Goal: Task Accomplishment & Management: Manage account settings

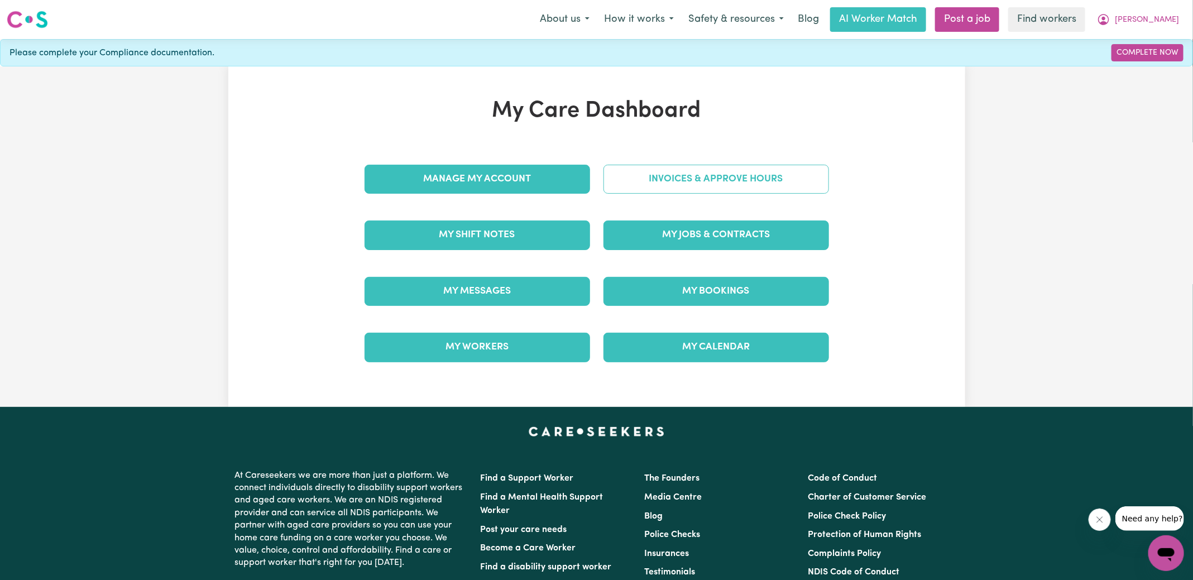
click at [609, 179] on link "Invoices & Approve Hours" at bounding box center [717, 179] width 226 height 29
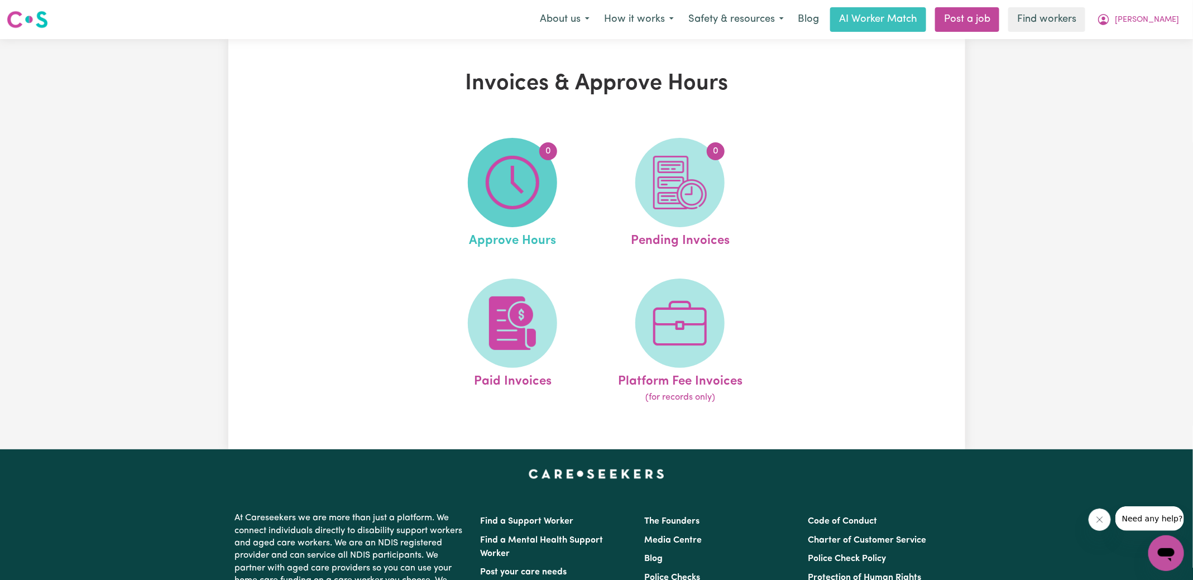
click at [492, 197] on img at bounding box center [513, 183] width 54 height 54
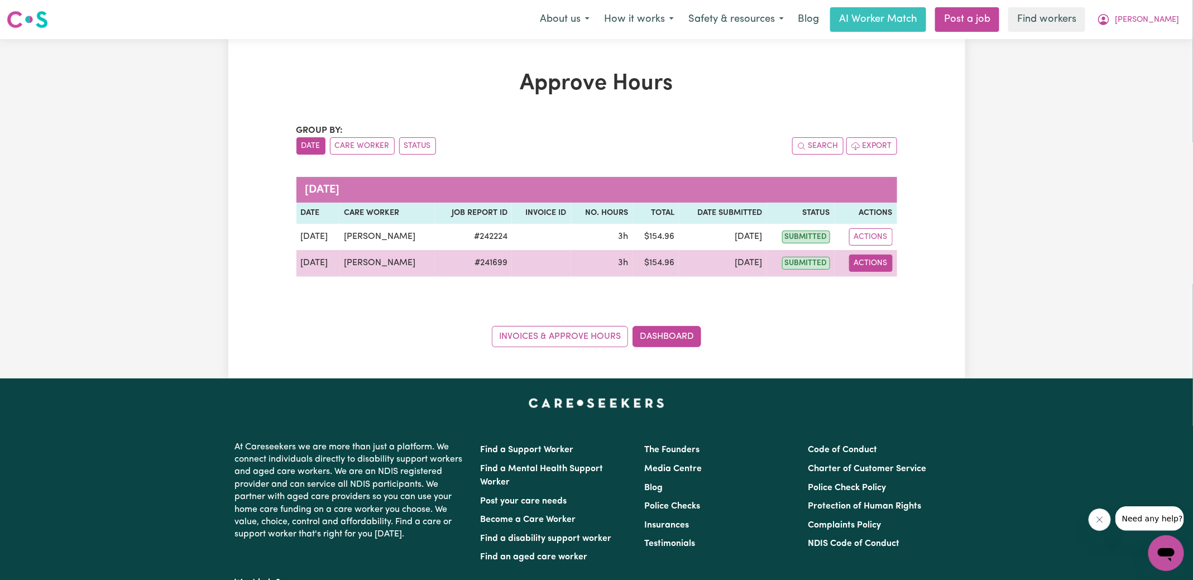
click at [878, 264] on button "Actions" at bounding box center [871, 263] width 44 height 17
click at [883, 293] on link "View Job Report" at bounding box center [897, 288] width 95 height 22
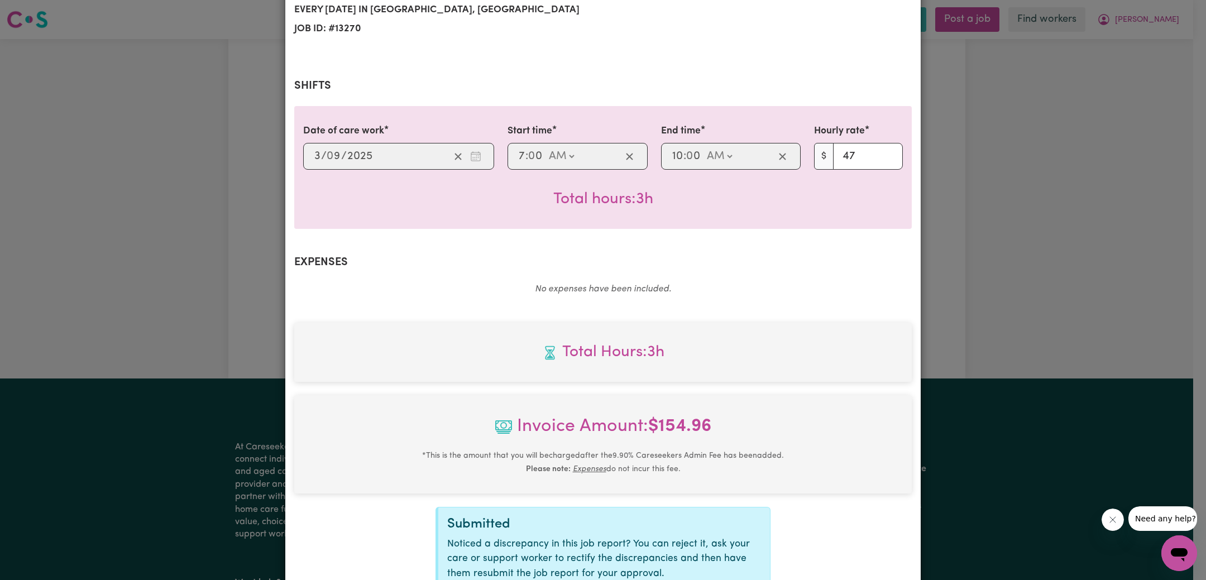
scroll to position [294, 0]
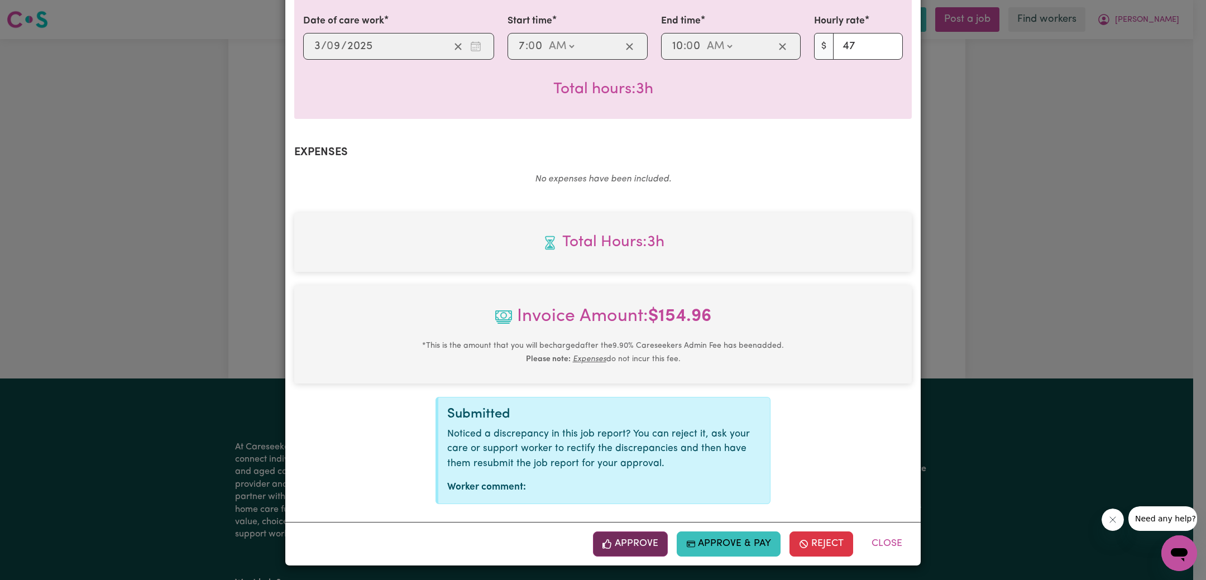
click at [641, 547] on button "Approve" at bounding box center [630, 544] width 75 height 25
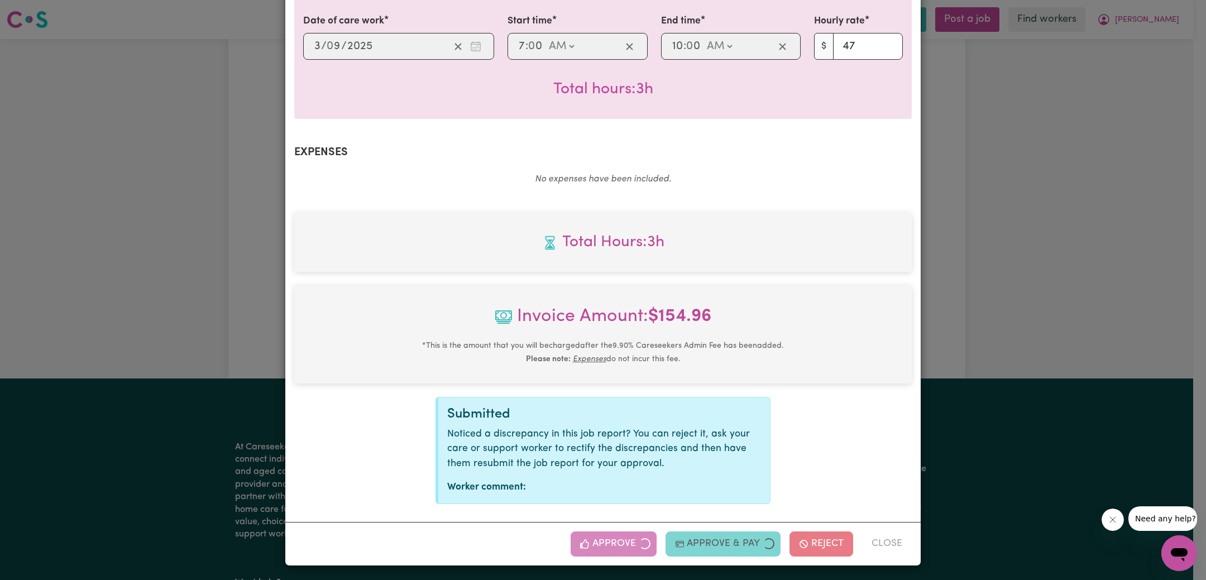
click at [953, 281] on div "Job Report # 241699 - [PERSON_NAME] Summary Job report # 241699 Client name: [P…" at bounding box center [603, 290] width 1206 height 580
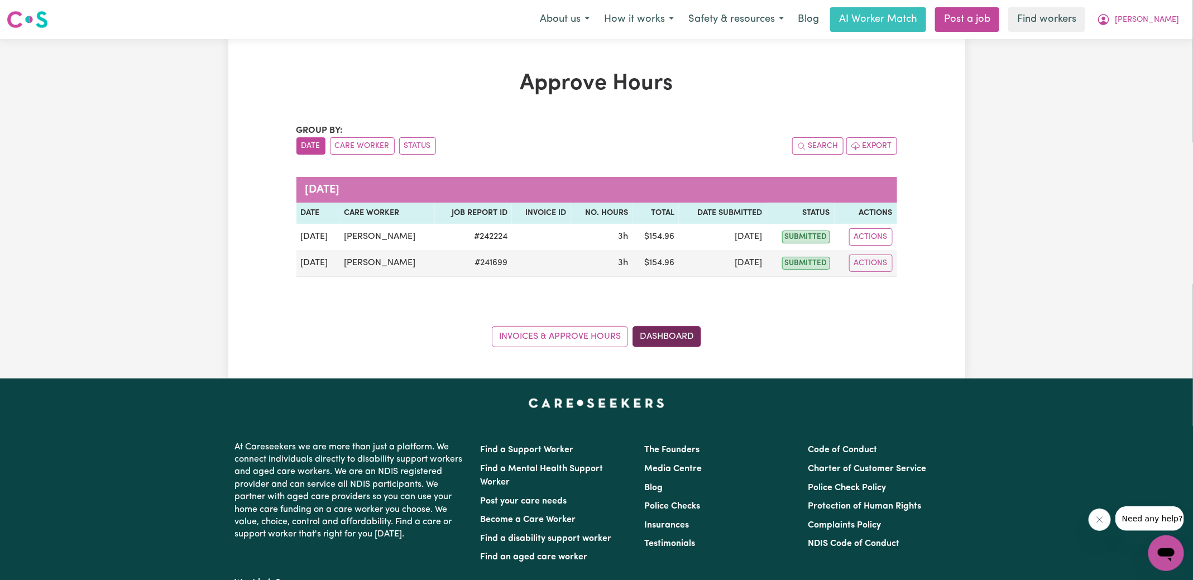
click at [662, 342] on link "Dashboard" at bounding box center [667, 336] width 69 height 21
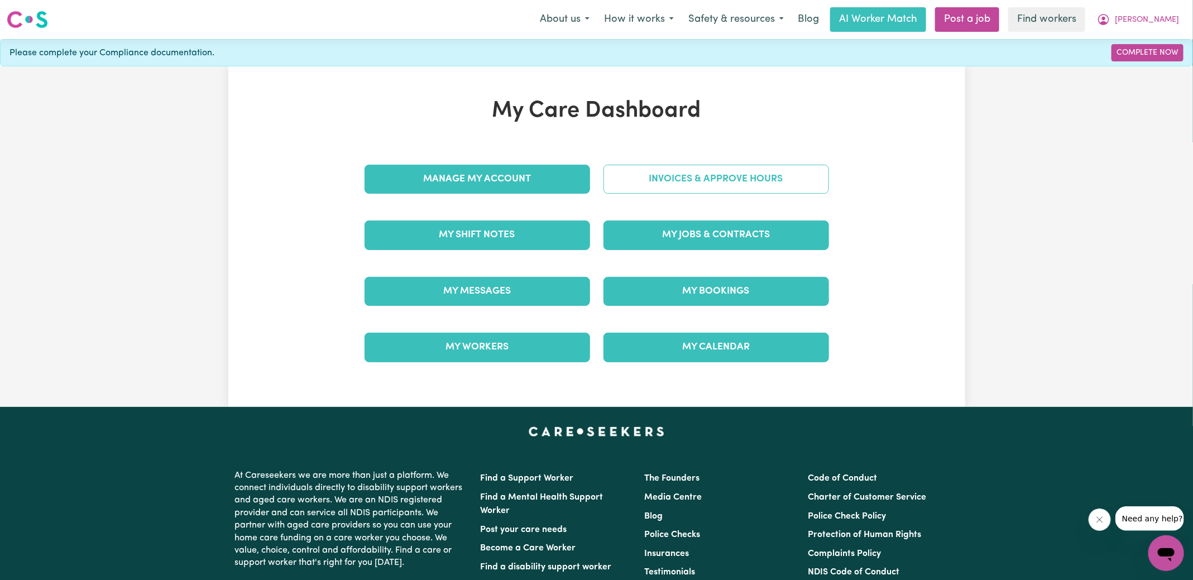
click at [671, 183] on link "Invoices & Approve Hours" at bounding box center [717, 179] width 226 height 29
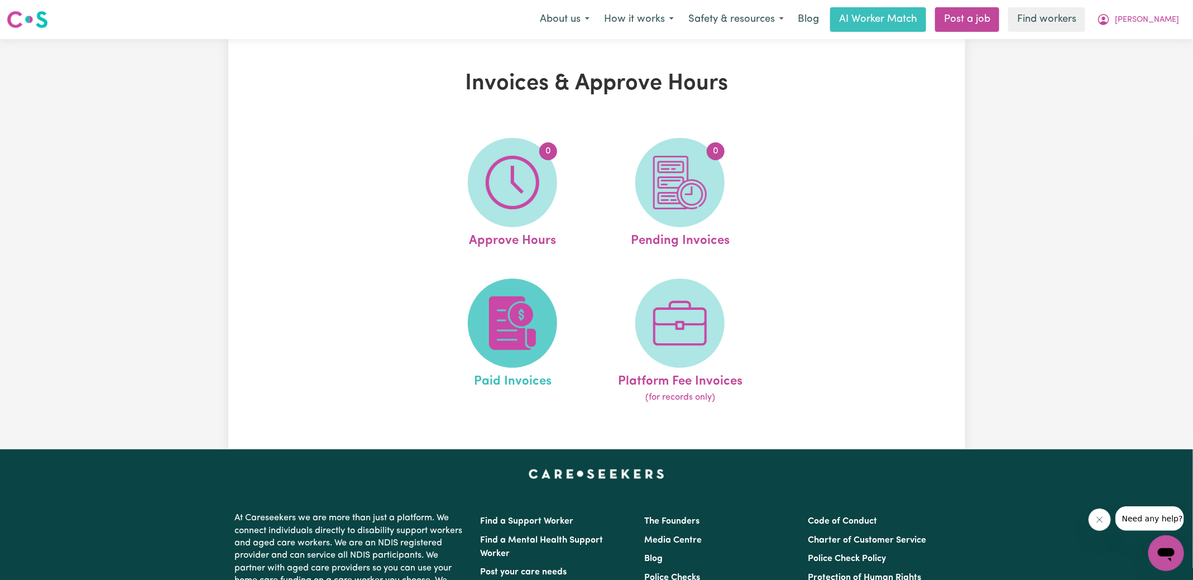
click at [549, 331] on span at bounding box center [512, 323] width 89 height 89
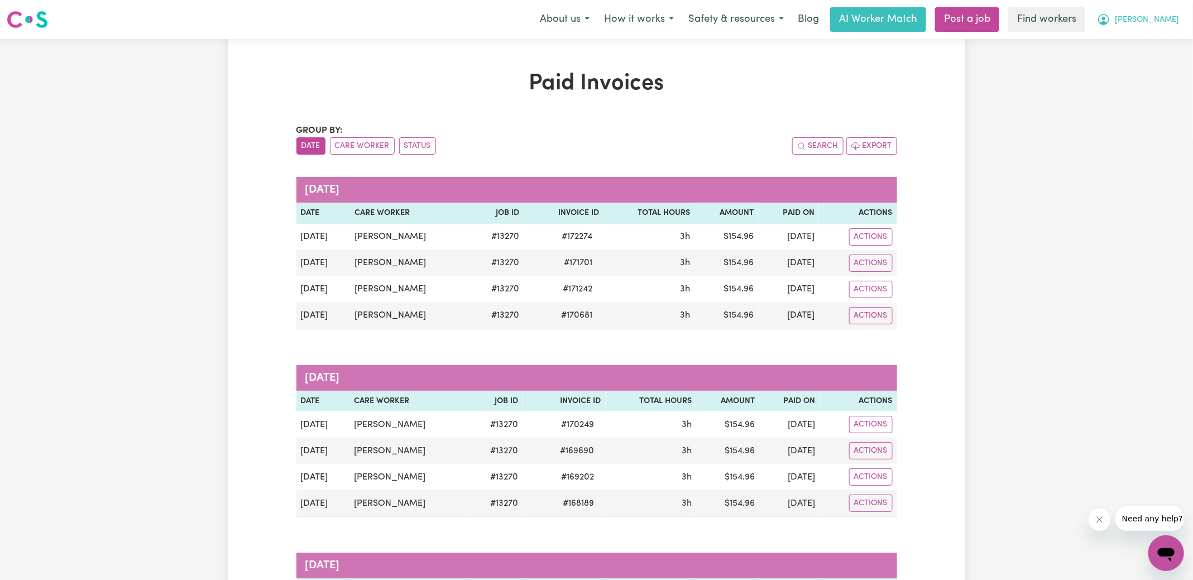
click at [1109, 21] on icon "My Account" at bounding box center [1103, 19] width 11 height 11
click at [1141, 45] on link "My Dashboard" at bounding box center [1142, 43] width 88 height 21
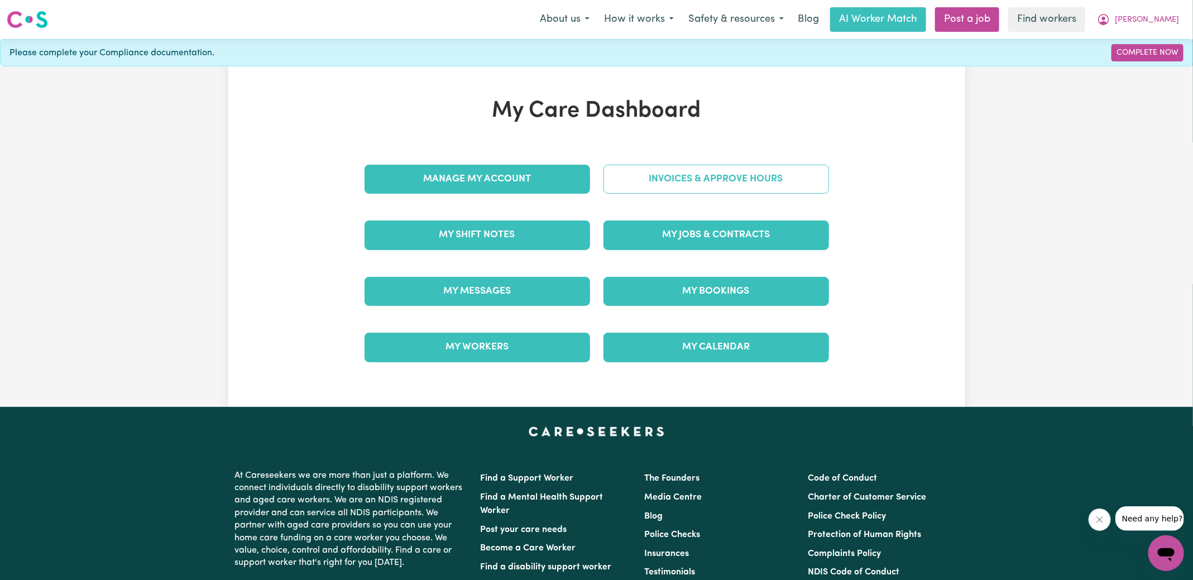
click at [649, 174] on link "Invoices & Approve Hours" at bounding box center [717, 179] width 226 height 29
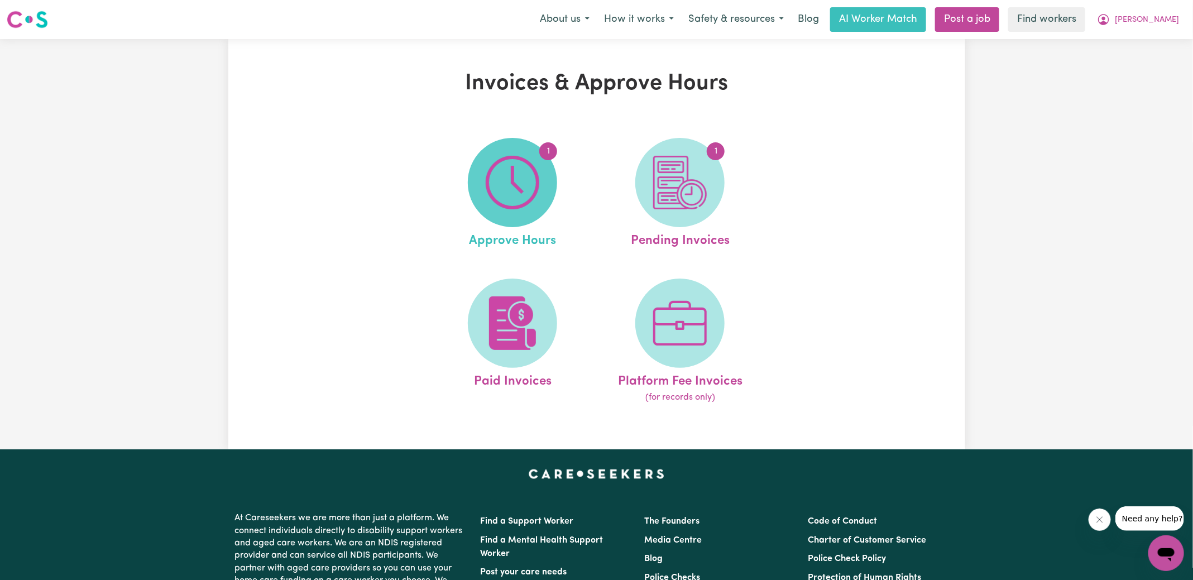
click at [501, 188] on img at bounding box center [513, 183] width 54 height 54
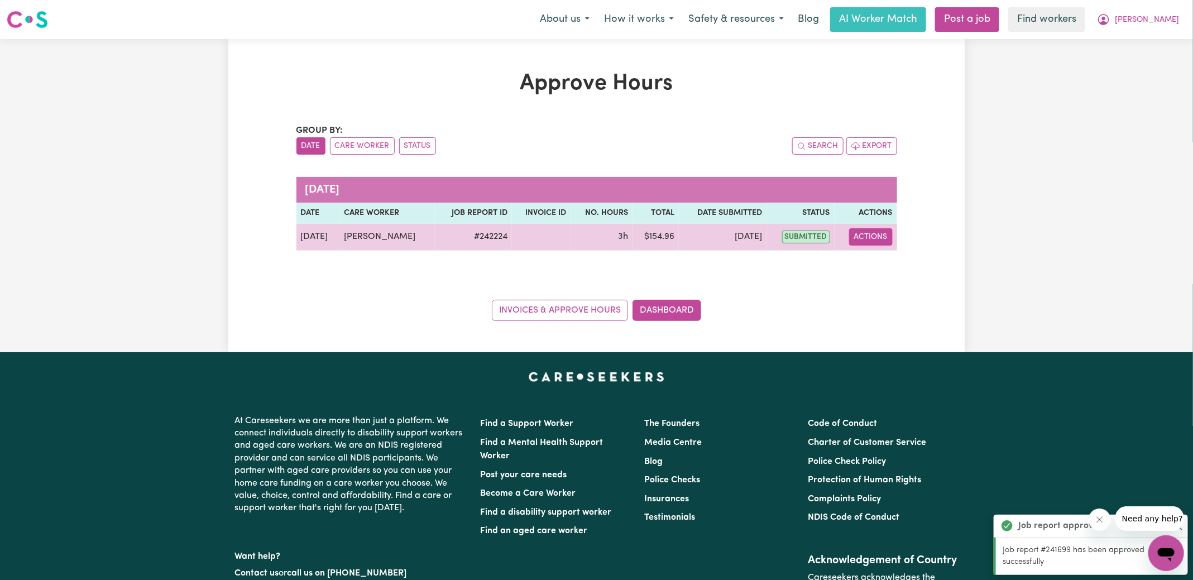
click at [873, 241] on button "Actions" at bounding box center [871, 236] width 44 height 17
click at [887, 267] on link "View Job Report" at bounding box center [897, 262] width 95 height 22
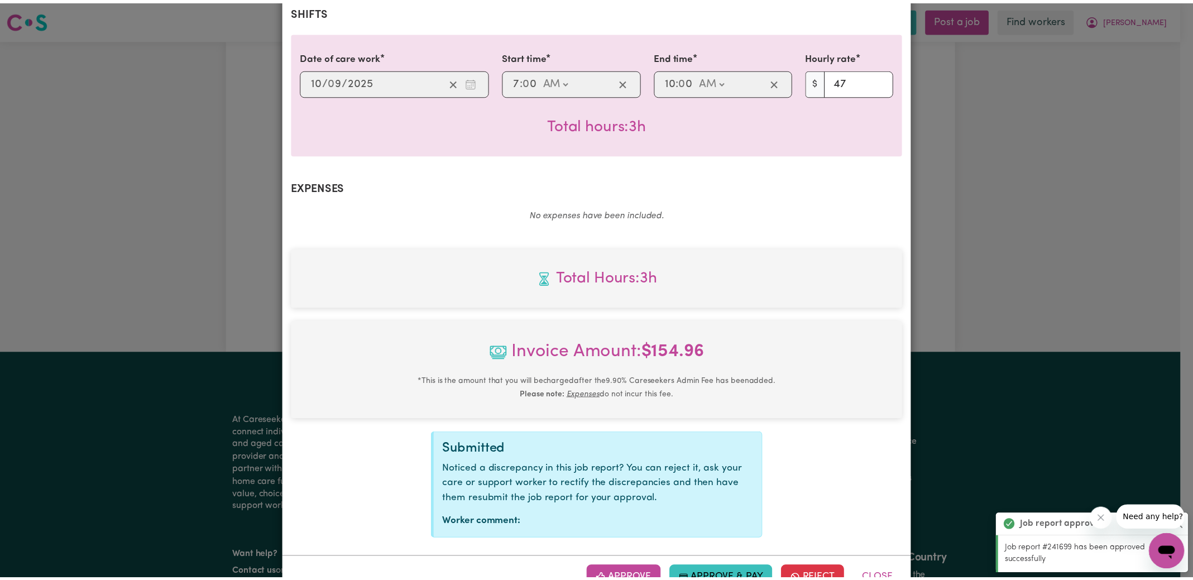
scroll to position [294, 0]
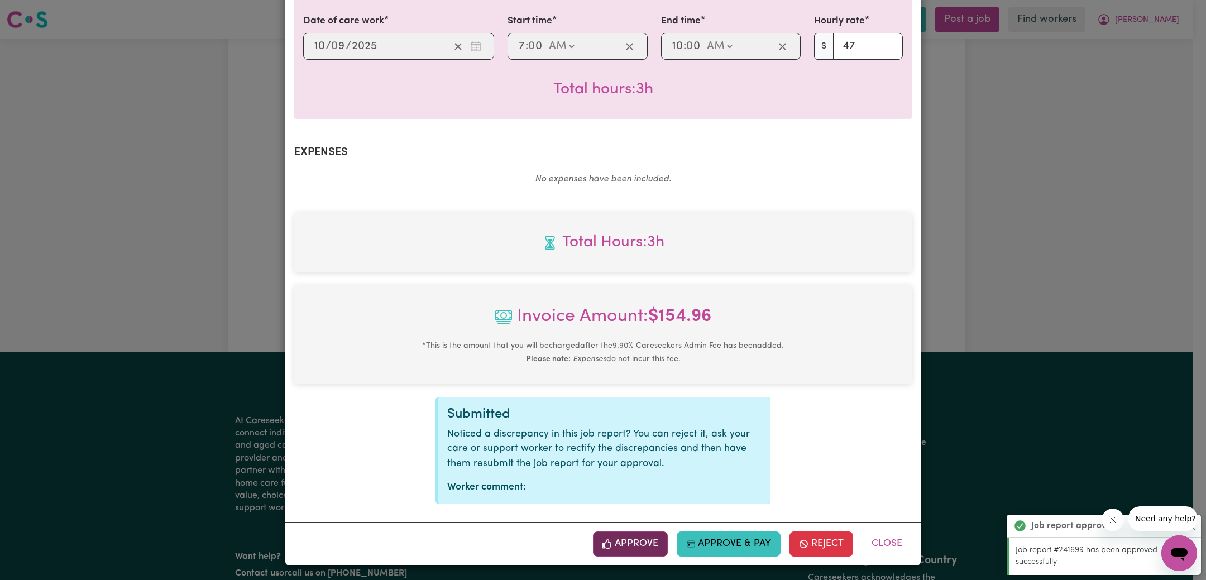
click at [646, 535] on button "Approve" at bounding box center [630, 544] width 75 height 25
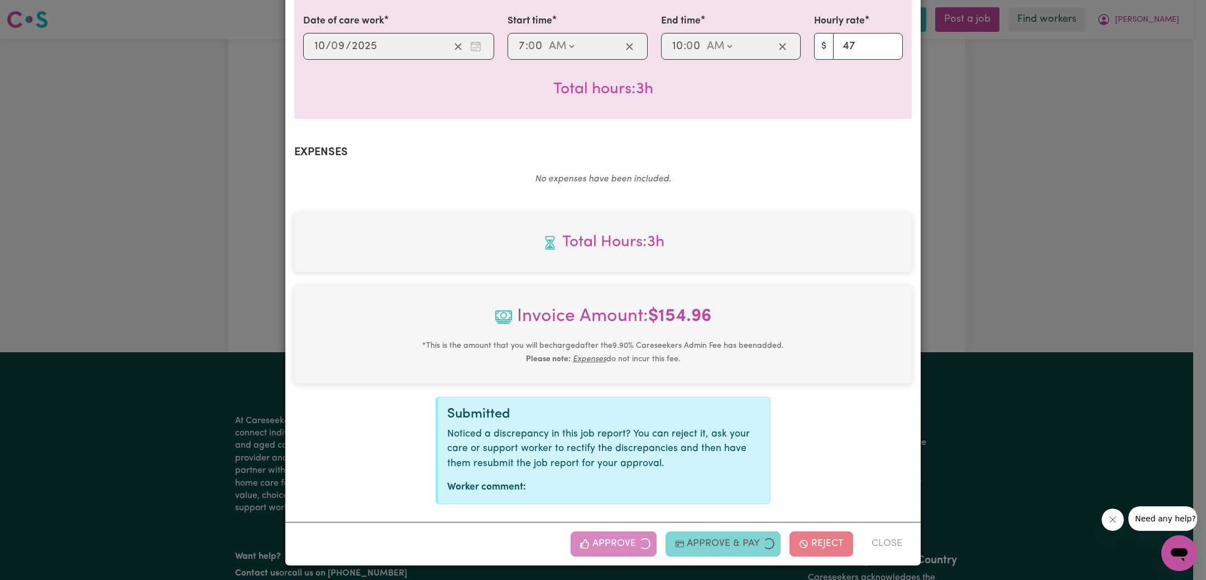
click at [1064, 227] on div "Job Report # 242224 - [PERSON_NAME] Summary Job report # 242224 Client name: [P…" at bounding box center [603, 290] width 1206 height 580
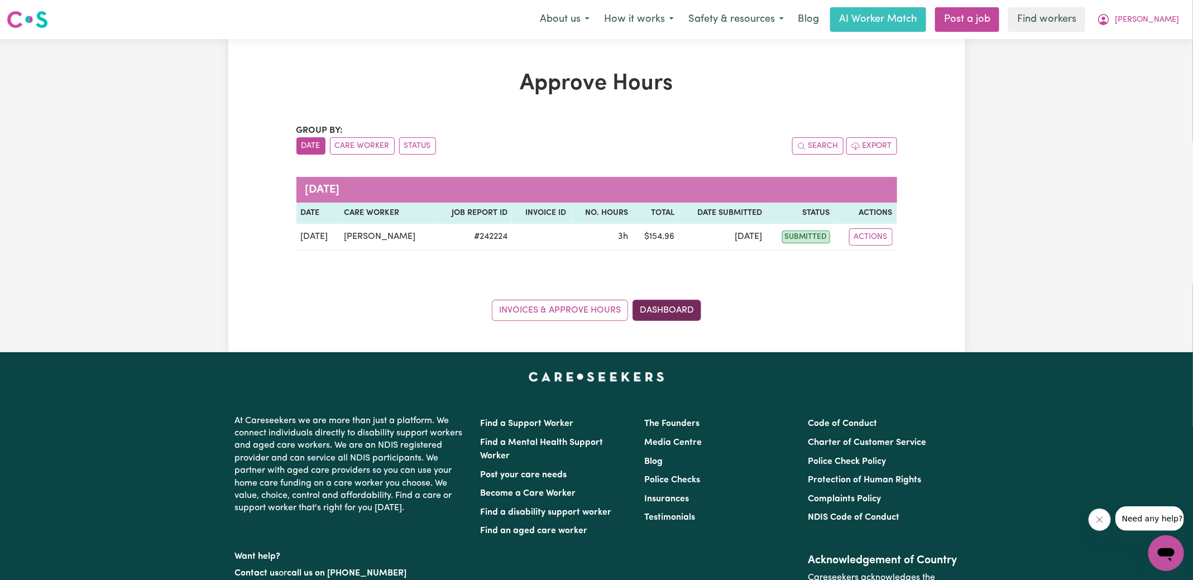
click at [669, 308] on link "Dashboard" at bounding box center [667, 310] width 69 height 21
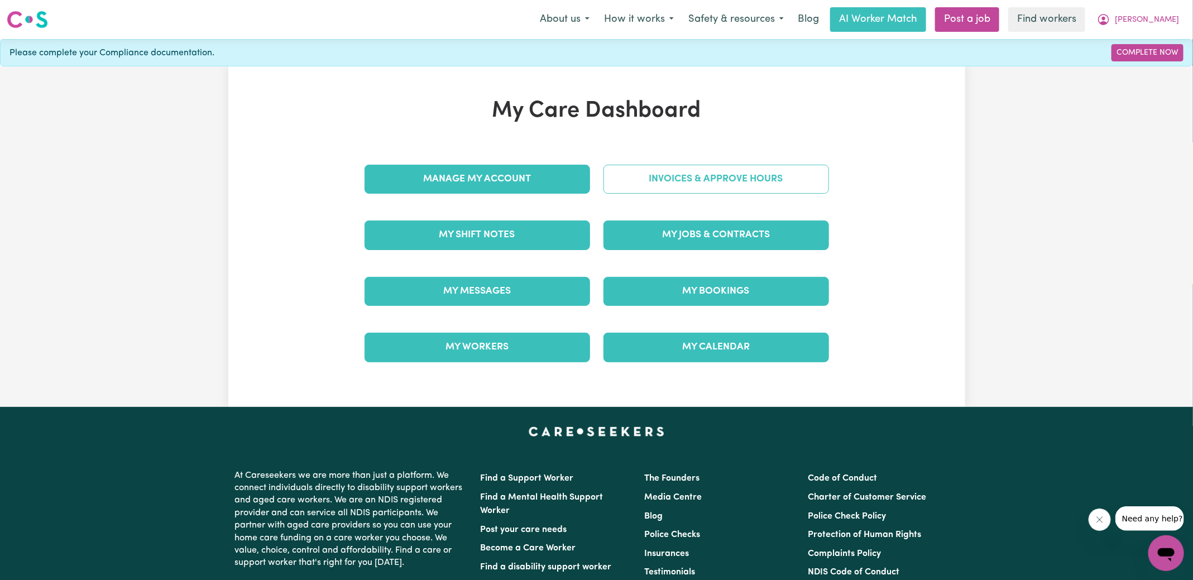
click at [697, 179] on link "Invoices & Approve Hours" at bounding box center [717, 179] width 226 height 29
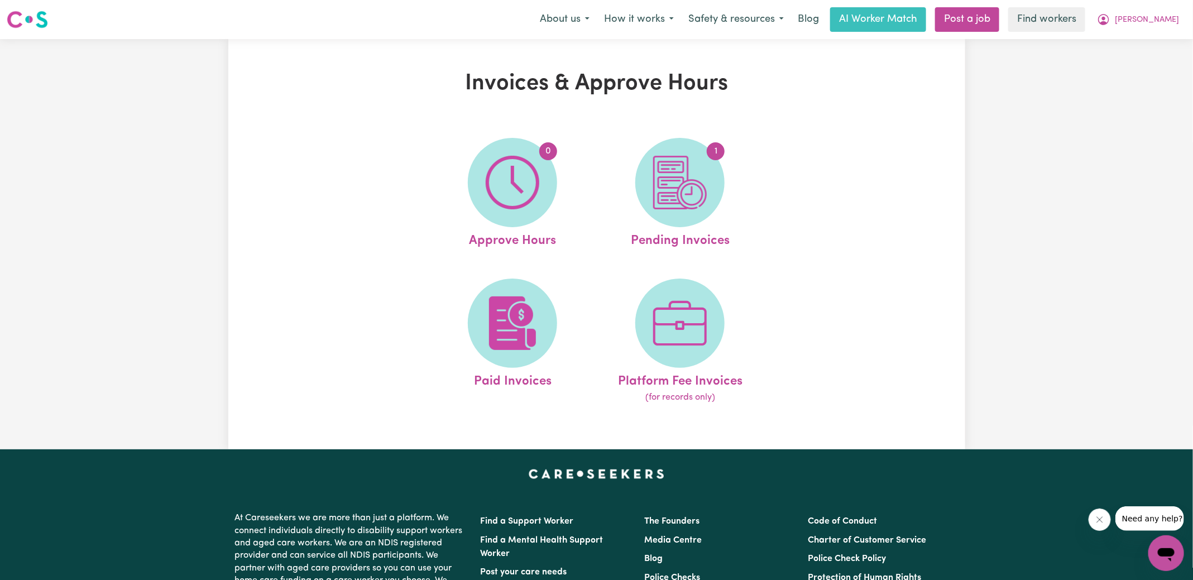
click at [697, 179] on img at bounding box center [680, 183] width 54 height 54
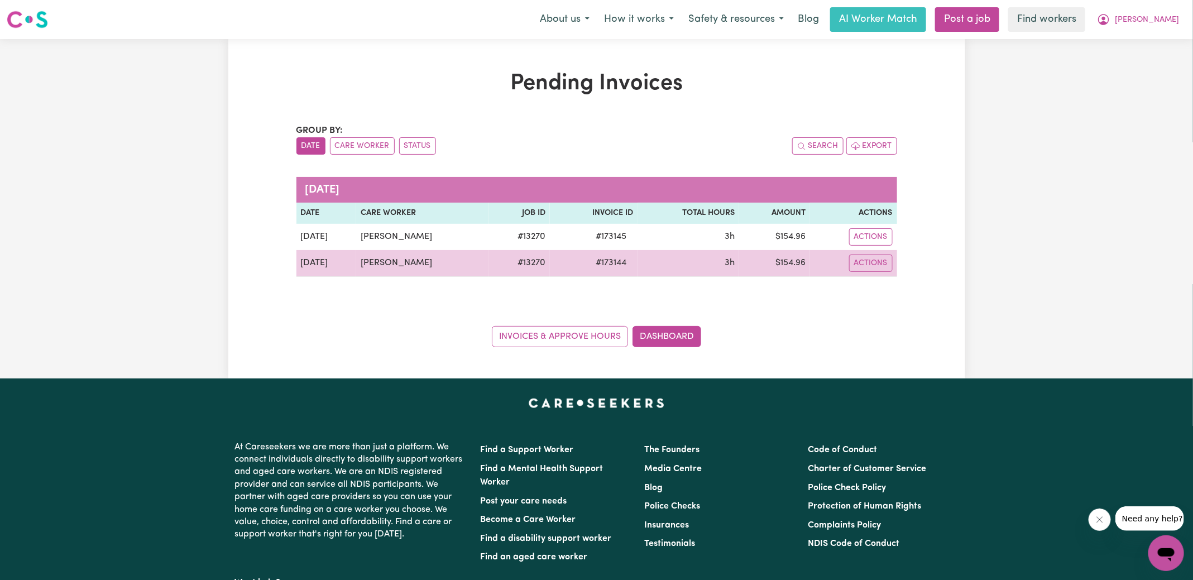
click at [601, 267] on span "# 173144" at bounding box center [611, 262] width 44 height 13
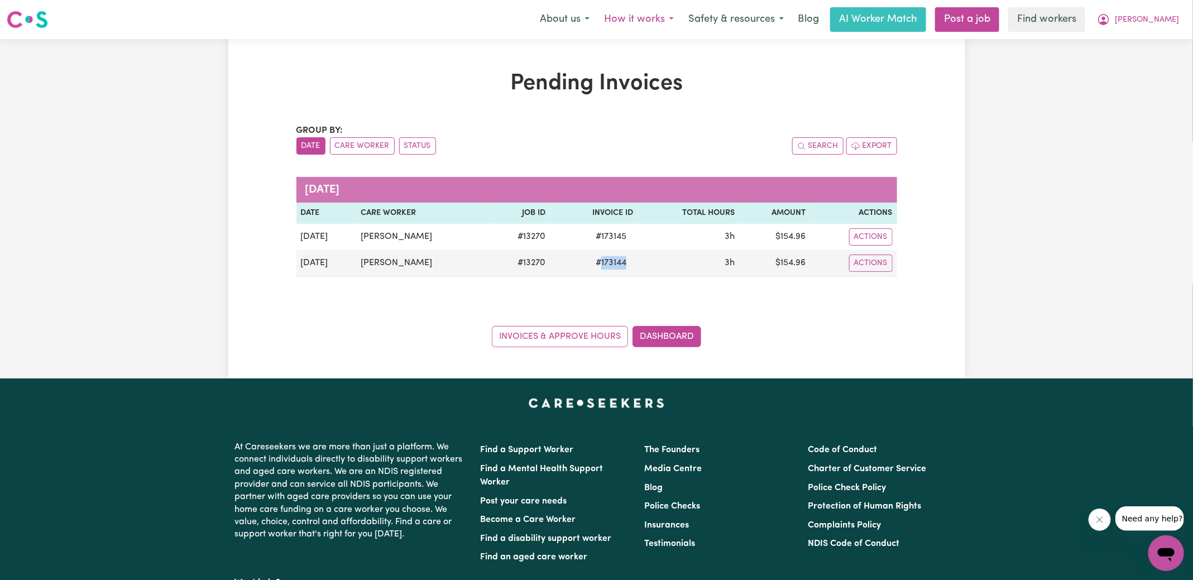
copy span "173144"
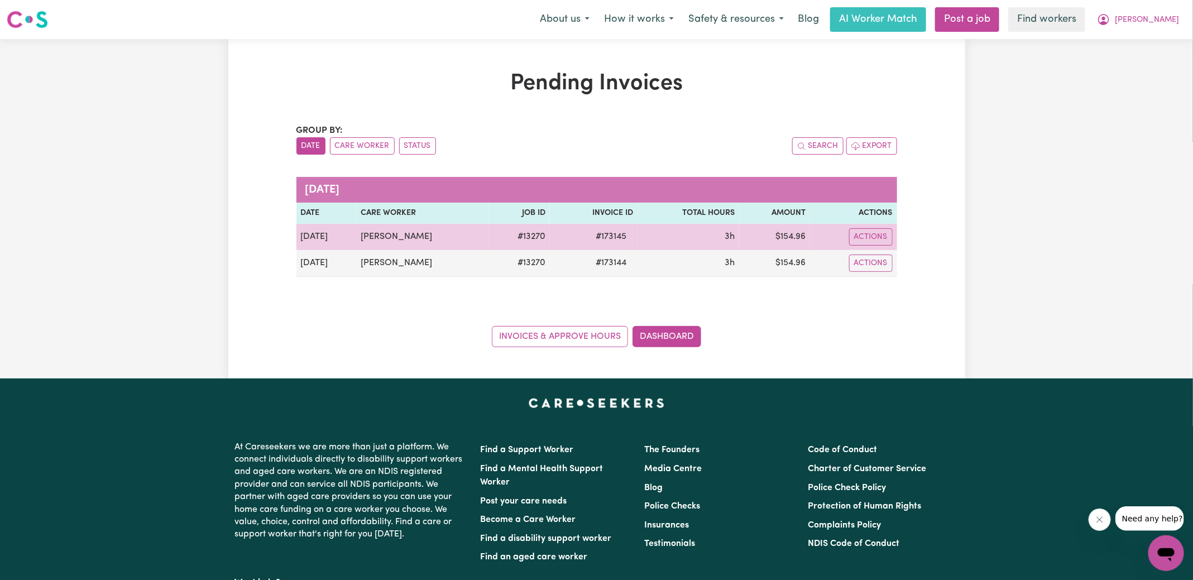
click at [603, 240] on span "# 173145" at bounding box center [611, 236] width 44 height 13
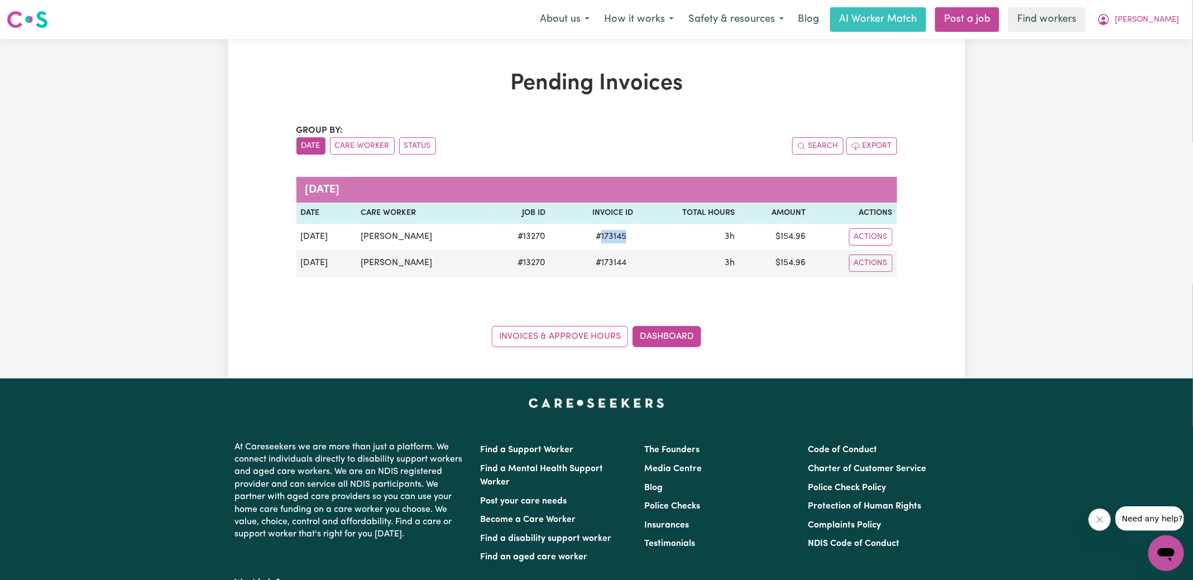
copy span "173145"
click at [1155, 20] on button "[PERSON_NAME]" at bounding box center [1138, 19] width 97 height 23
click at [1137, 64] on link "Logout" at bounding box center [1142, 64] width 88 height 21
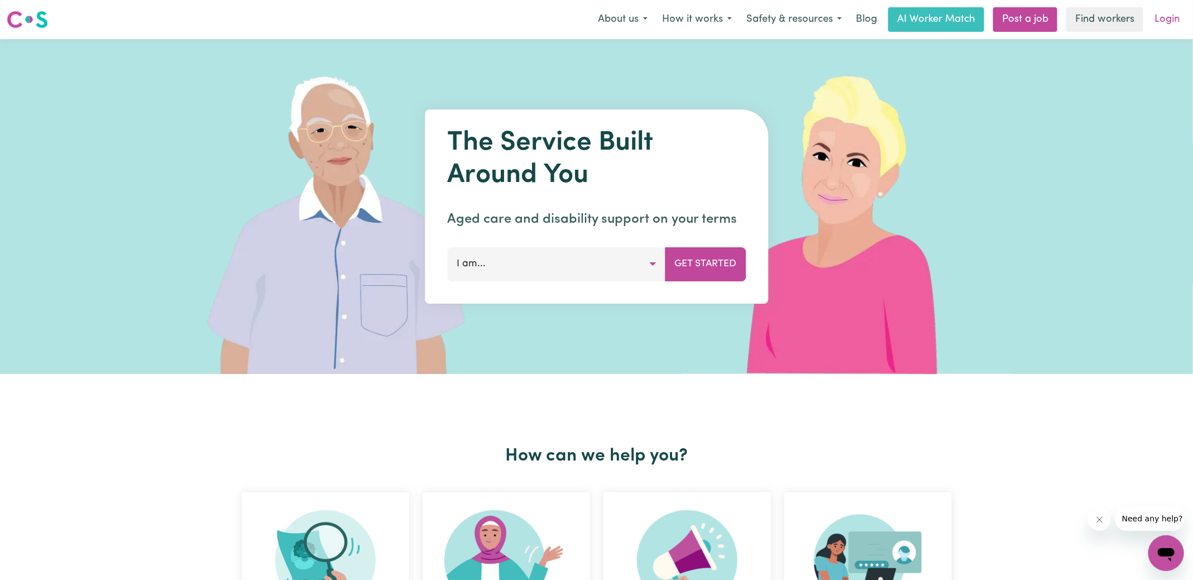
click at [1165, 23] on link "Login" at bounding box center [1167, 19] width 39 height 25
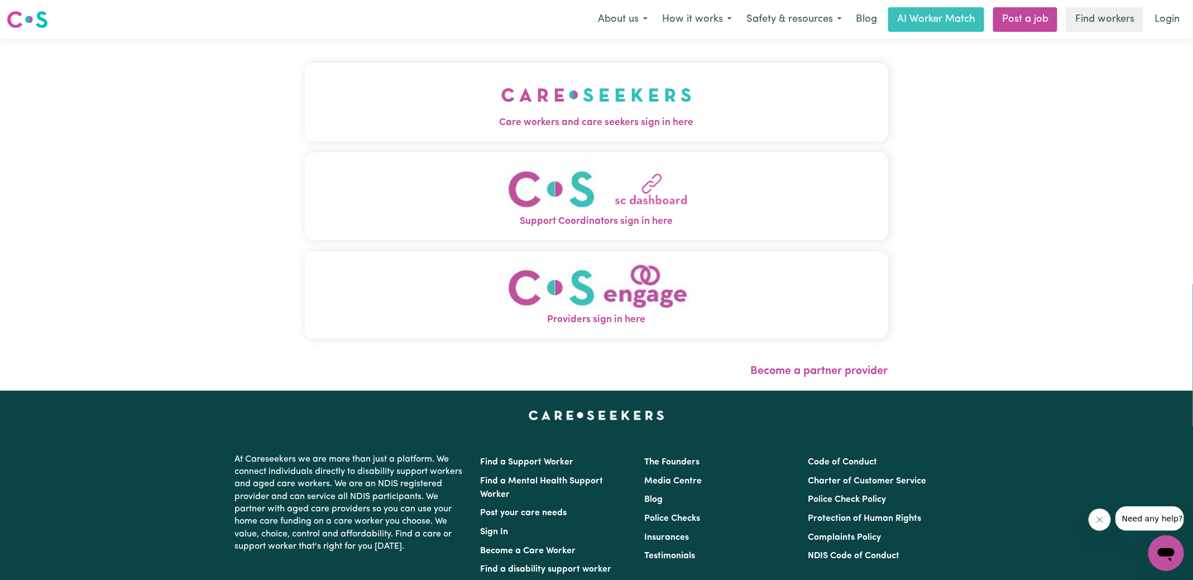
click at [512, 112] on img "Care workers and care seekers sign in here" at bounding box center [596, 94] width 190 height 41
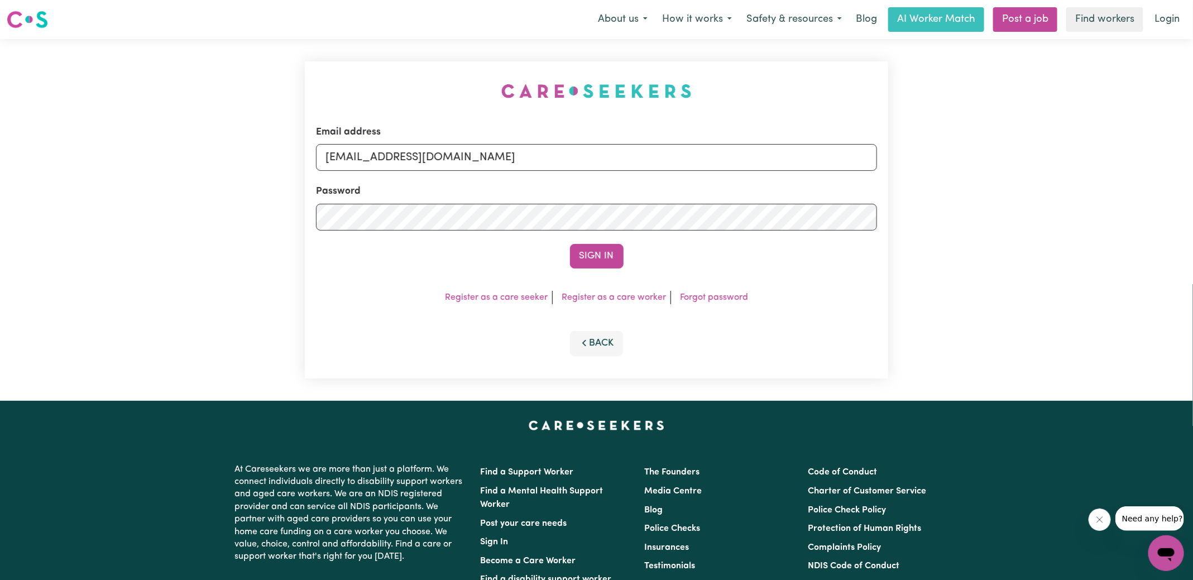
click at [313, 54] on div "Email address [EMAIL_ADDRESS][DOMAIN_NAME] Password Sign In Register as a care …" at bounding box center [596, 220] width 597 height 362
drag, startPoint x: 382, startPoint y: 156, endPoint x: 1044, endPoint y: 171, distance: 662.4
click at [1044, 171] on div "Email address [EMAIL_ADDRESS][DOMAIN_NAME] Password Sign In Register as a care …" at bounding box center [596, 220] width 1193 height 362
type input "[EMAIL_ADDRESS][DOMAIN_NAME]"
click at [570, 244] on button "Sign In" at bounding box center [597, 256] width 54 height 25
